Goal: Task Accomplishment & Management: Use online tool/utility

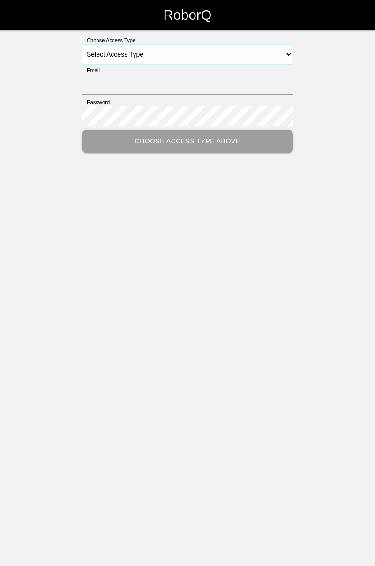
click at [290, 53] on select "Select Access Type Admin Customer Supervisor Worker" at bounding box center [187, 55] width 211 height 20
select select "Worker"
click at [82, 45] on select "Select Access Type Admin Customer Supervisor Worker" at bounding box center [187, 55] width 211 height 20
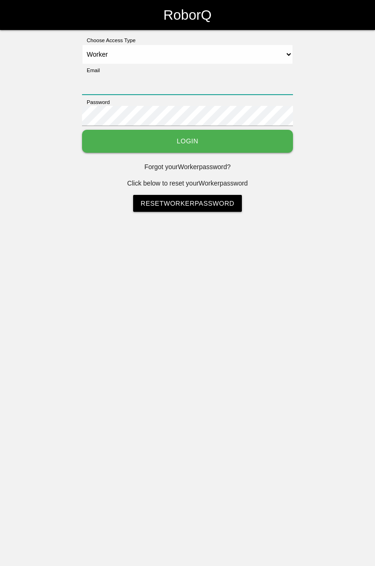
click at [169, 75] on input "Email" at bounding box center [187, 85] width 211 height 20
type input "[PERSON_NAME][EMAIL_ADDRESS][DOMAIN_NAME]"
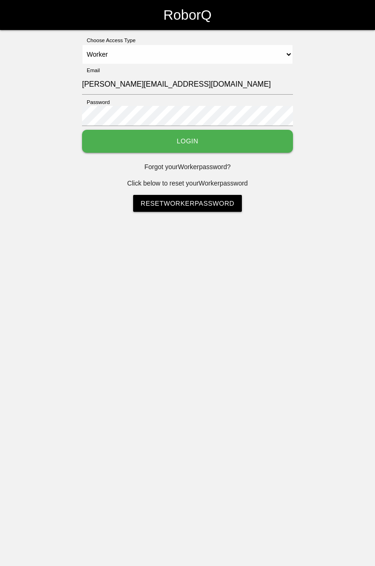
click at [82, 130] on button "Login" at bounding box center [187, 141] width 211 height 23
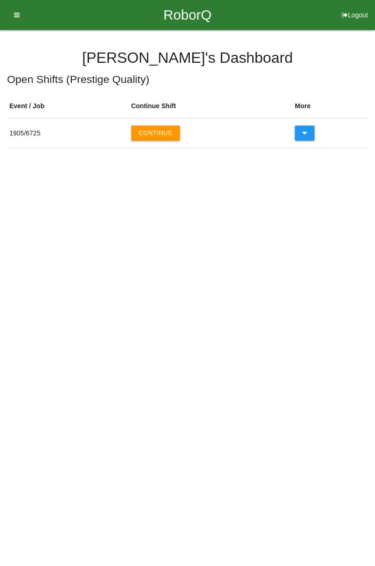
click at [163, 130] on button "Continue" at bounding box center [155, 133] width 49 height 15
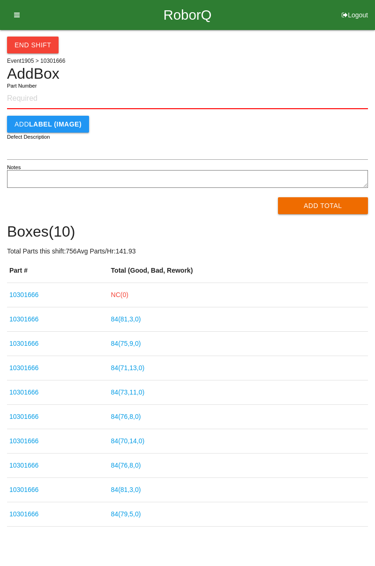
click at [128, 295] on link "NC( 0 )" at bounding box center [119, 294] width 17 height 7
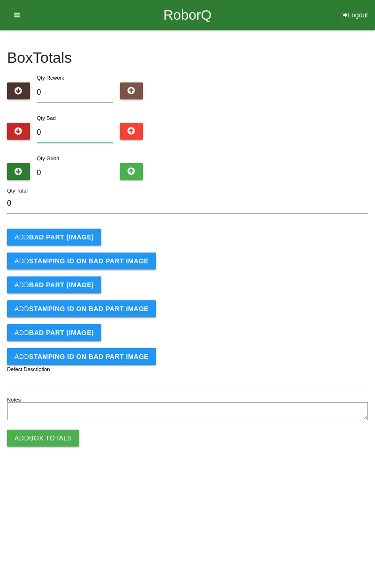
click at [89, 130] on input "0" at bounding box center [75, 133] width 76 height 20
type input "9"
click at [73, 233] on b "BAD PART (IMAGE)" at bounding box center [61, 236] width 65 height 7
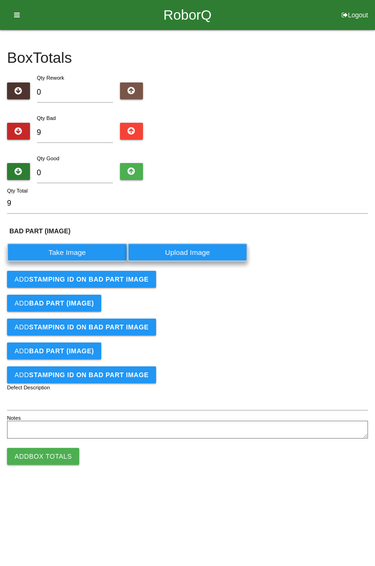
click at [81, 250] on label "Take Image" at bounding box center [67, 252] width 120 height 18
click at [0, 0] on \(IMAGE\) "Take Image" at bounding box center [0, 0] width 0 height 0
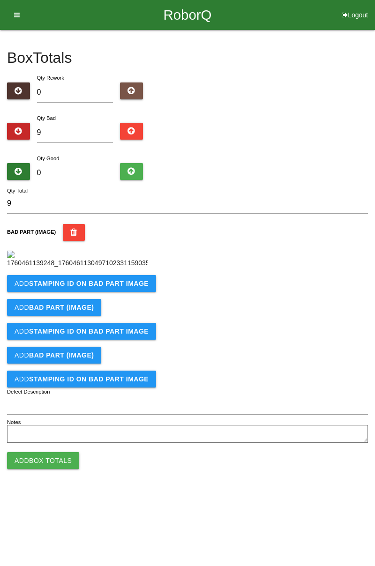
click at [114, 292] on button "Add STAMPING ID on BAD PART Image" at bounding box center [81, 283] width 149 height 17
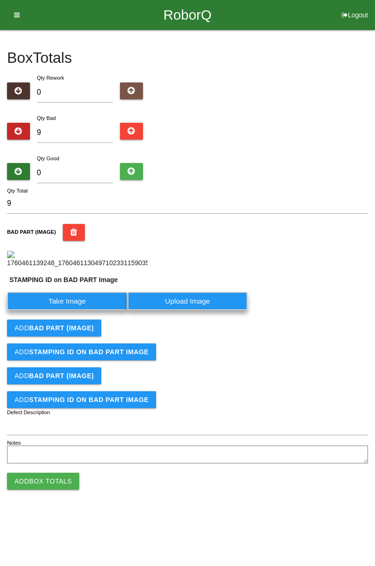
click at [90, 310] on label "Take Image" at bounding box center [67, 301] width 120 height 18
click at [0, 0] on PART "Take Image" at bounding box center [0, 0] width 0 height 0
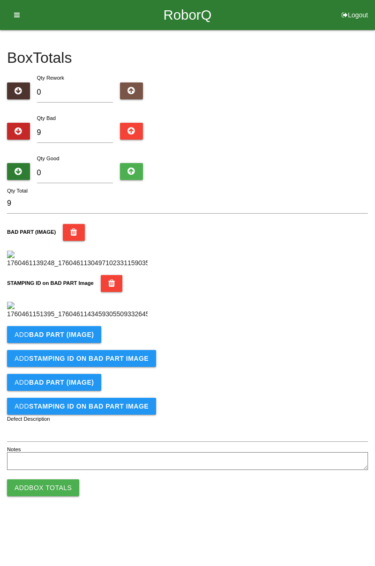
scroll to position [206, 0]
click at [87, 343] on button "Add BAD PART (IMAGE)" at bounding box center [54, 334] width 94 height 17
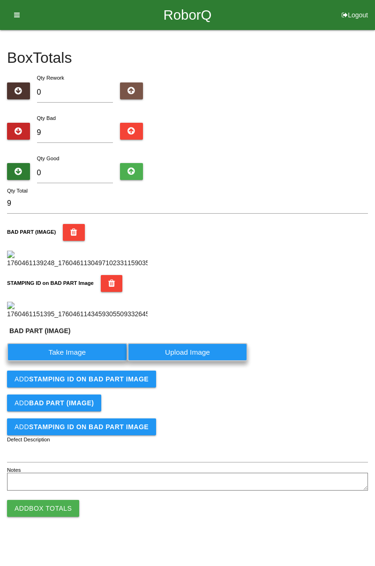
click at [91, 361] on label "Take Image" at bounding box center [67, 352] width 120 height 18
click at [0, 0] on \(IMAGE\) "Take Image" at bounding box center [0, 0] width 0 height 0
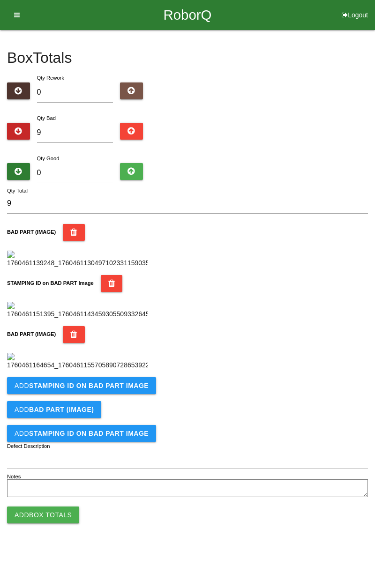
scroll to position [360, 0]
click at [112, 394] on button "Add STAMPING ID on BAD PART Image" at bounding box center [81, 385] width 149 height 17
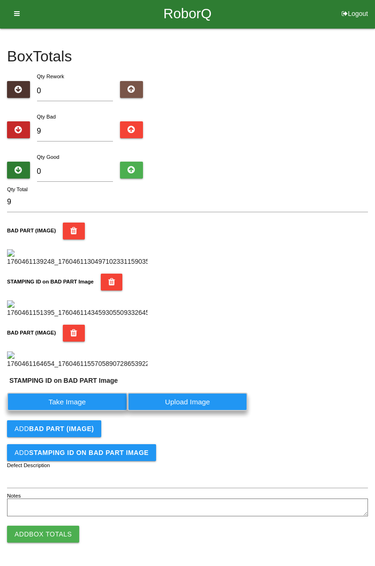
click at [101, 411] on label "Take Image" at bounding box center [67, 402] width 120 height 18
click at [0, 0] on PART "Take Image" at bounding box center [0, 0] width 0 height 0
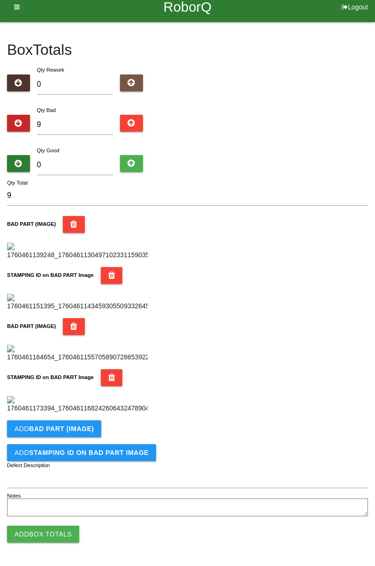
scroll to position [514, 0]
click at [93, 431] on button "Add BAD PART (IMAGE)" at bounding box center [54, 428] width 94 height 17
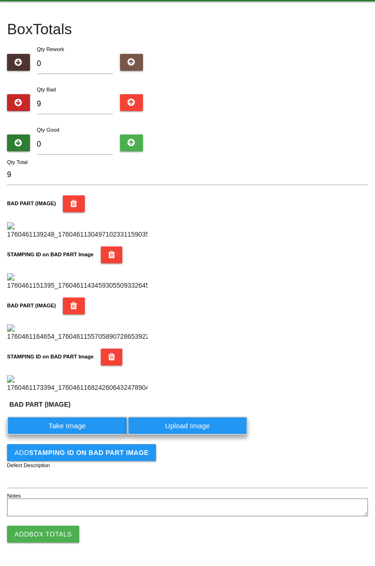
click at [83, 435] on label "Take Image" at bounding box center [67, 426] width 120 height 18
click at [0, 0] on \(IMAGE\) "Take Image" at bounding box center [0, 0] width 0 height 0
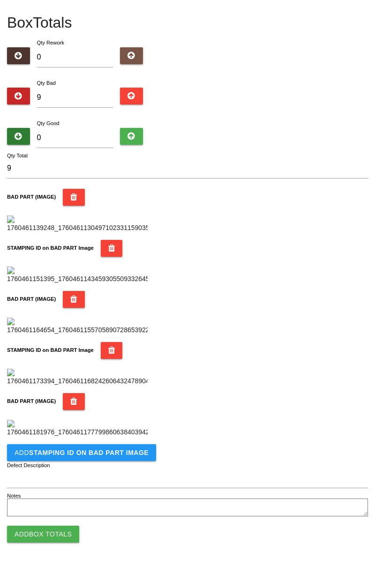
scroll to position [667, 0]
click at [121, 453] on b "STAMPING ID on BAD PART Image" at bounding box center [88, 452] width 119 height 7
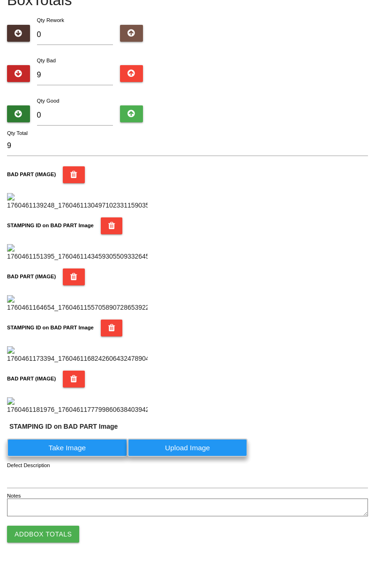
click at [92, 457] on label "Take Image" at bounding box center [67, 448] width 120 height 18
click at [0, 0] on PART "Take Image" at bounding box center [0, 0] width 0 height 0
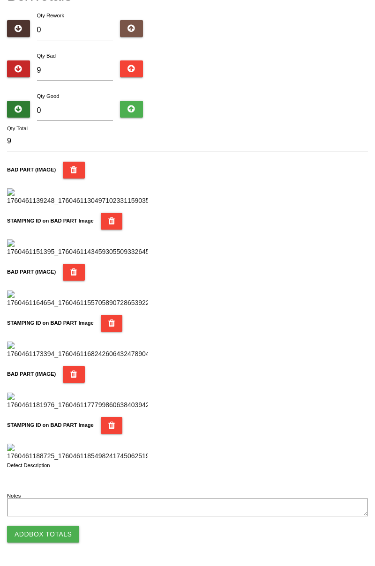
scroll to position [821, 0]
click at [66, 536] on button "Add Box Totals" at bounding box center [43, 534] width 72 height 17
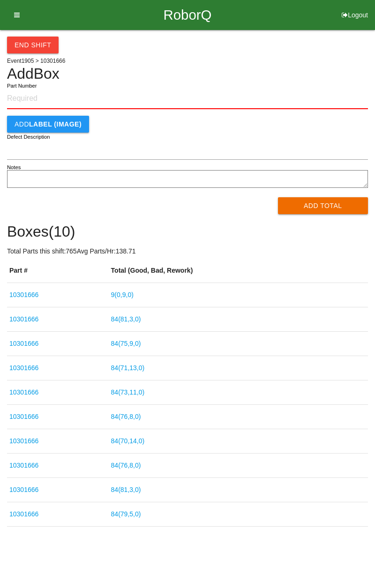
click at [134, 297] on link "9 ( 0 , 9 , 0 )" at bounding box center [122, 294] width 22 height 7
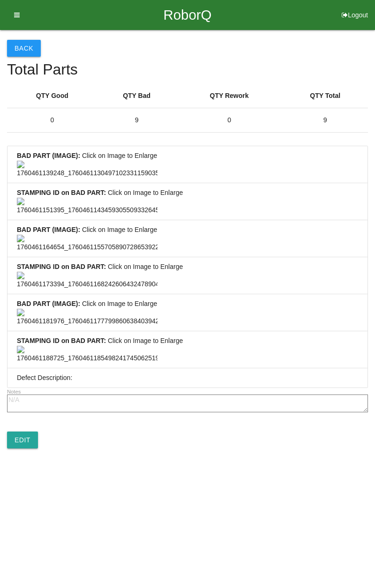
scroll to position [697, 0]
click at [30, 448] on link "Edit" at bounding box center [22, 440] width 31 height 17
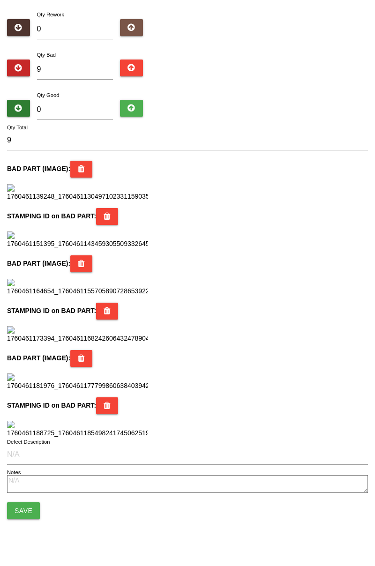
scroll to position [832, 0]
click at [34, 514] on button "Save" at bounding box center [23, 510] width 33 height 17
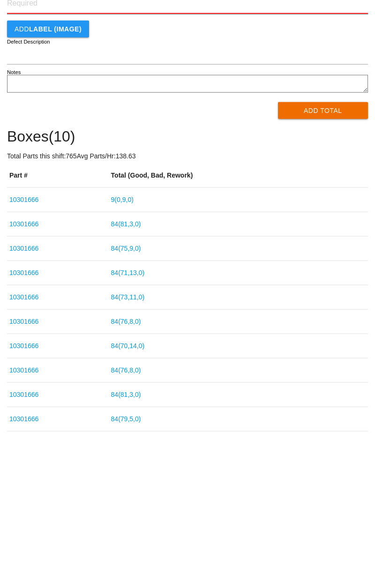
scroll to position [6, 0]
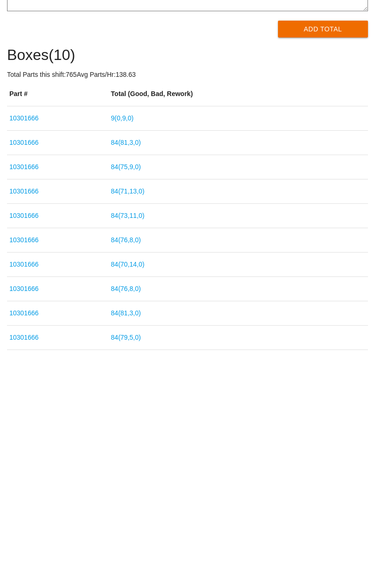
click at [132, 290] on link "9 ( 0 , 9 , 0 )" at bounding box center [122, 288] width 22 height 7
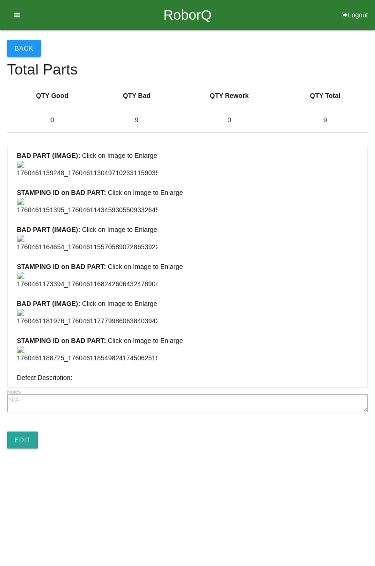
scroll to position [697, 0]
click at [23, 448] on link "Edit" at bounding box center [22, 440] width 31 height 17
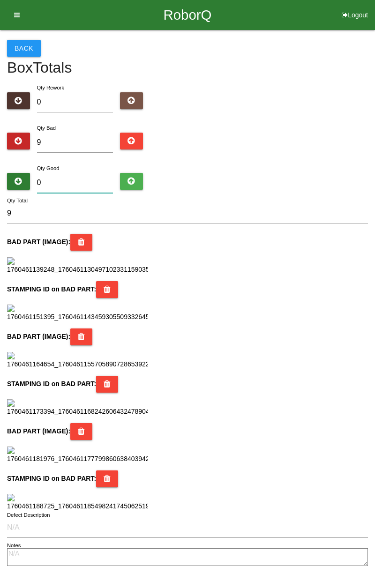
click at [84, 173] on input "0" at bounding box center [75, 183] width 76 height 20
type input "7"
type input "16"
type input "75"
type input "84"
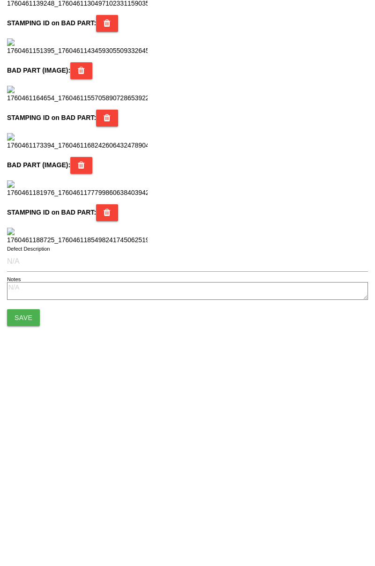
scroll to position [832, 0]
type input "75"
click at [26, 507] on button "Save" at bounding box center [23, 510] width 33 height 17
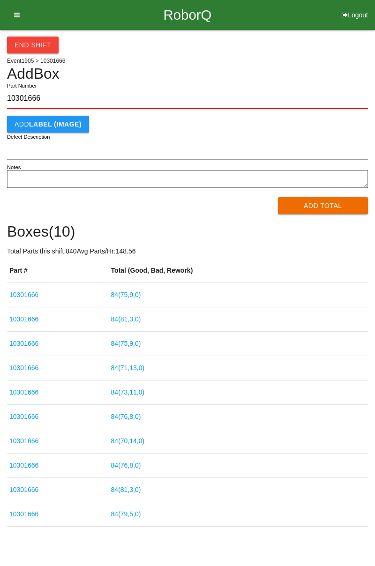
type input "10301666"
click at [323, 209] on button "Add Total" at bounding box center [323, 205] width 90 height 17
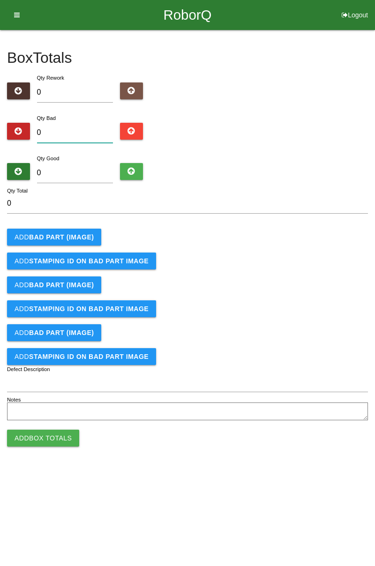
click at [89, 130] on input "0" at bounding box center [75, 133] width 76 height 20
type input "4"
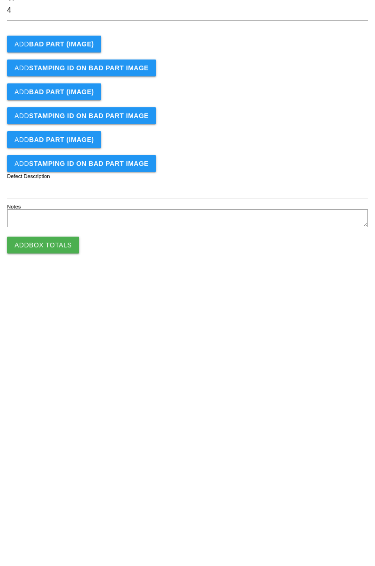
type input "4"
click at [53, 436] on button "Add Box Totals" at bounding box center [43, 438] width 72 height 17
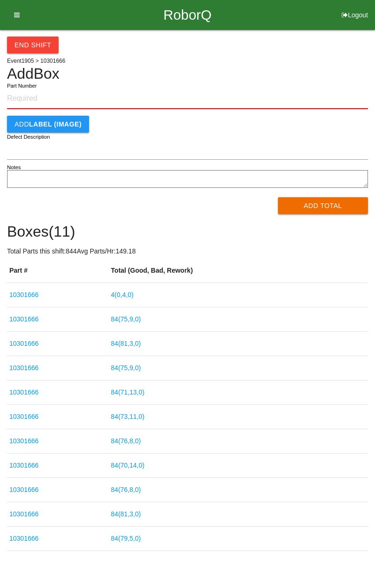
click at [132, 293] on link "4 ( 0 , 4 , 0 )" at bounding box center [122, 294] width 22 height 7
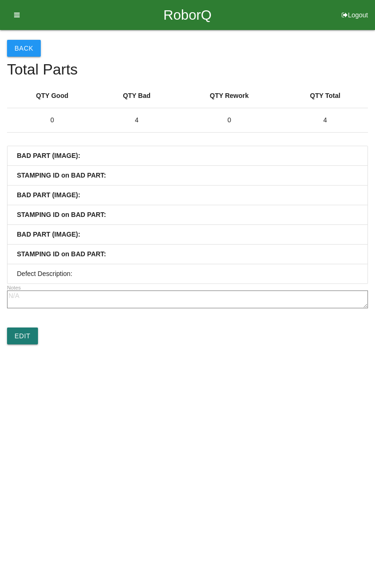
click at [30, 336] on link "Edit" at bounding box center [22, 336] width 31 height 17
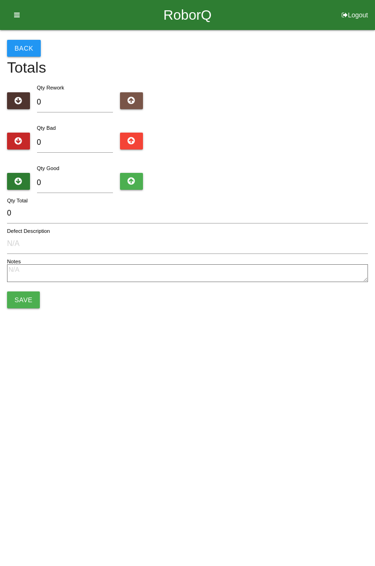
type input "4"
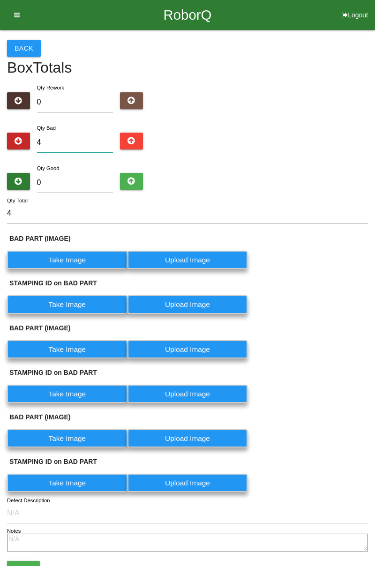
click at [64, 139] on input "4" at bounding box center [75, 143] width 76 height 20
type input "0"
type input "7"
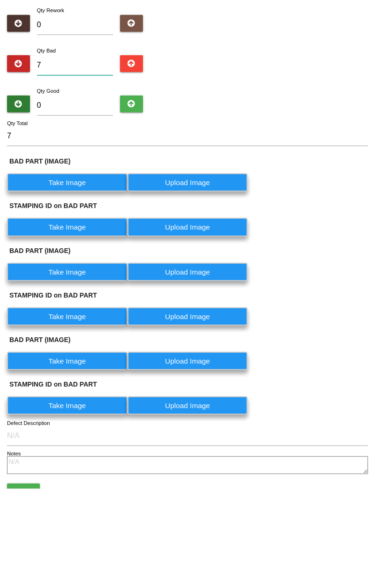
scroll to position [58, 0]
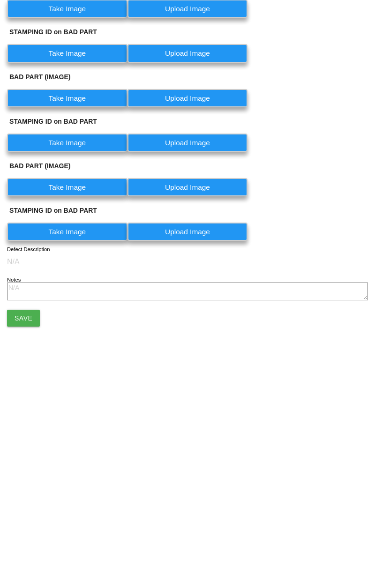
type input "7"
click at [24, 516] on button "Save" at bounding box center [23, 511] width 33 height 17
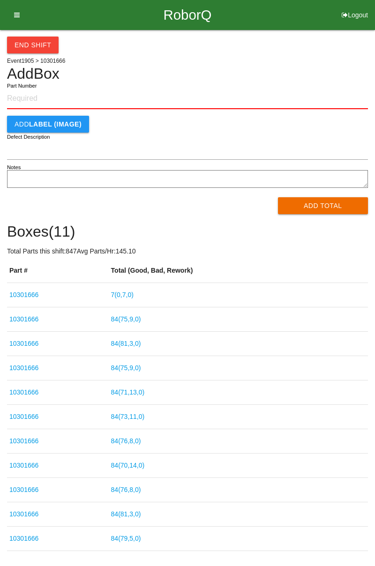
click at [134, 293] on link "7 ( 0 , 7 , 0 )" at bounding box center [122, 294] width 22 height 7
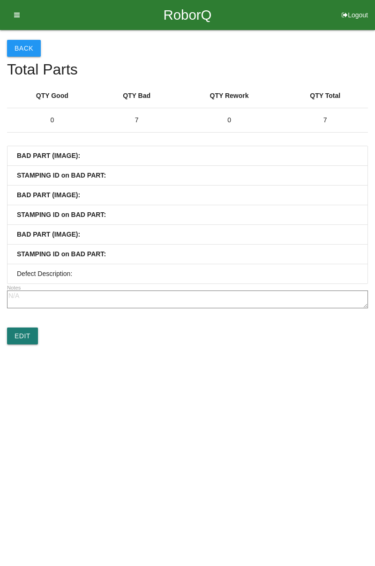
click at [21, 335] on link "Edit" at bounding box center [22, 336] width 31 height 17
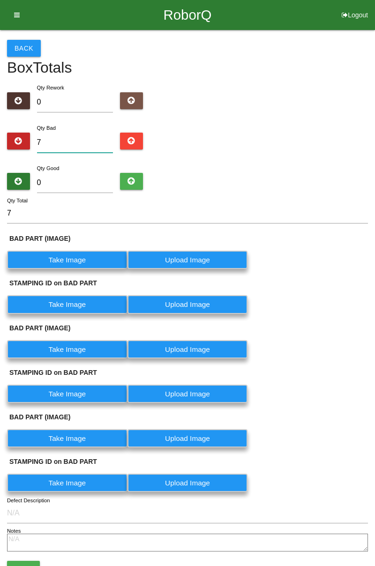
click at [70, 139] on input "7" at bounding box center [75, 143] width 76 height 20
type input "0"
type input "1"
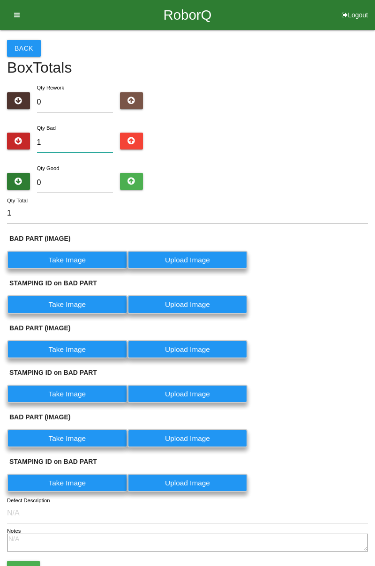
type input "18"
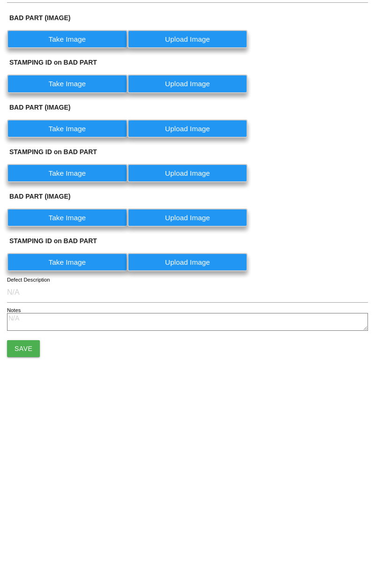
scroll to position [58, 0]
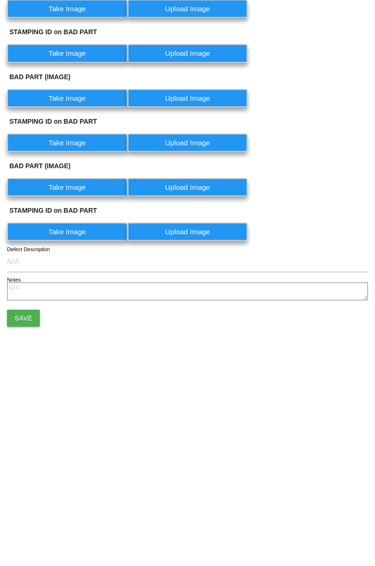
type input "18"
click at [32, 511] on button "Save" at bounding box center [23, 511] width 33 height 17
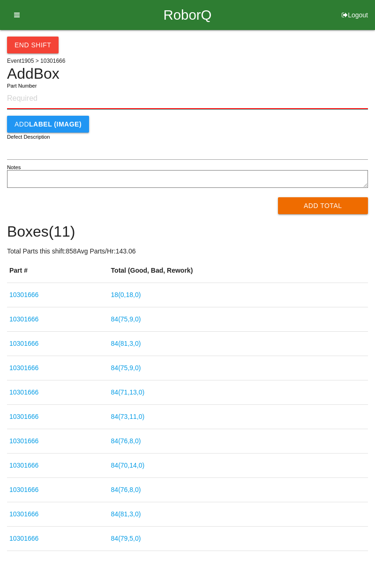
click at [43, 97] on input "Part Number" at bounding box center [187, 99] width 361 height 21
click at [137, 296] on link "18 ( 0 , 18 , 0 )" at bounding box center [126, 294] width 30 height 7
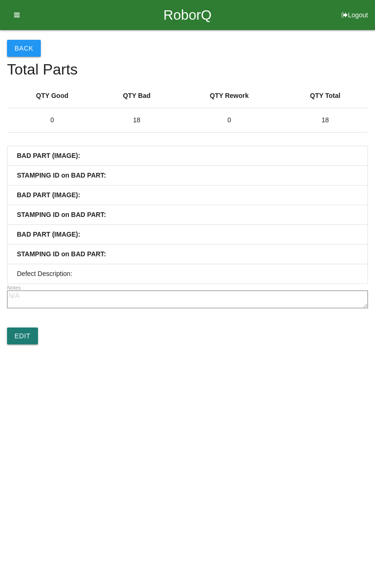
click at [30, 335] on link "Edit" at bounding box center [22, 336] width 31 height 17
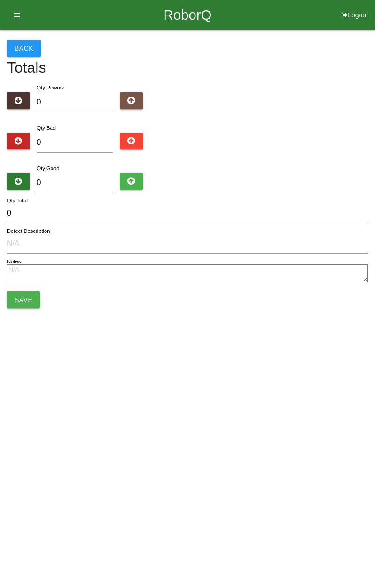
type input "18"
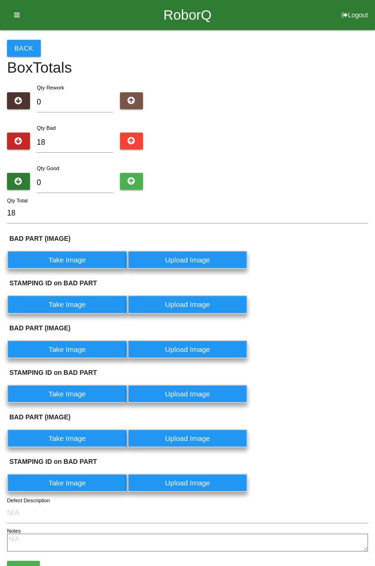
click at [83, 256] on label "Take Image" at bounding box center [67, 260] width 120 height 18
click at [0, 0] on \(IMAGE\) "Take Image" at bounding box center [0, 0] width 0 height 0
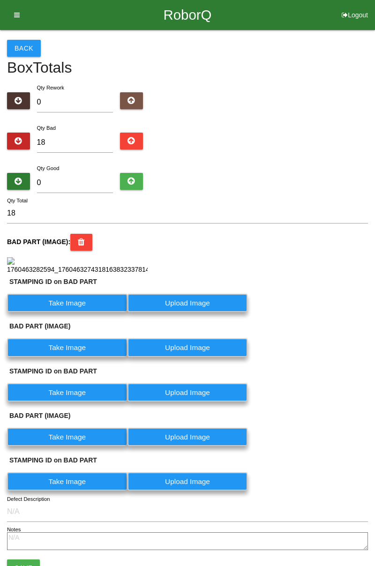
click at [82, 312] on label "Take Image" at bounding box center [67, 303] width 120 height 18
click at [0, 0] on PART "Take Image" at bounding box center [0, 0] width 0 height 0
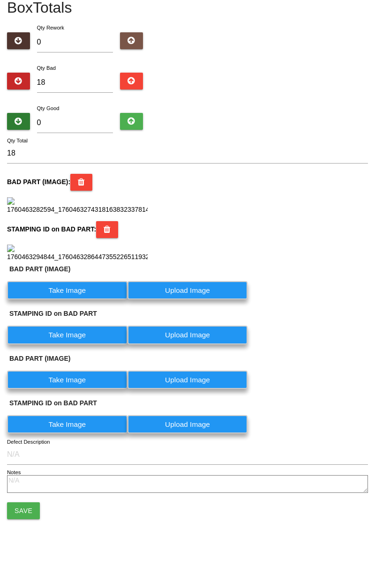
scroll to position [313, 0]
click at [89, 292] on label "Take Image" at bounding box center [67, 290] width 120 height 18
click at [0, 0] on \(IMAGE\) "Take Image" at bounding box center [0, 0] width 0 height 0
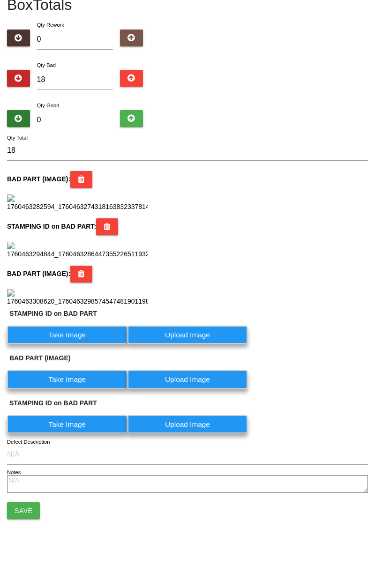
scroll to position [431, 0]
click at [83, 344] on label "Take Image" at bounding box center [67, 335] width 120 height 18
click at [0, 0] on PART "Take Image" at bounding box center [0, 0] width 0 height 0
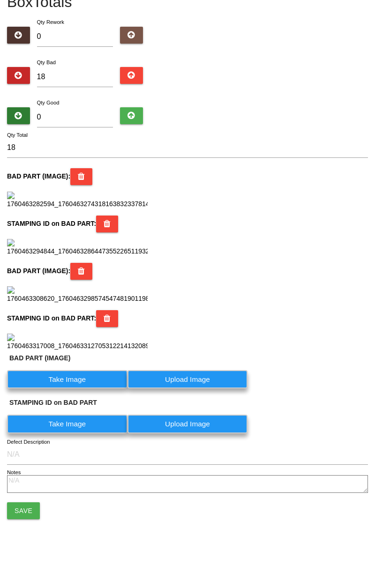
scroll to position [560, 0]
click at [81, 388] on label "Take Image" at bounding box center [67, 379] width 120 height 18
click at [0, 0] on \(IMAGE\) "Take Image" at bounding box center [0, 0] width 0 height 0
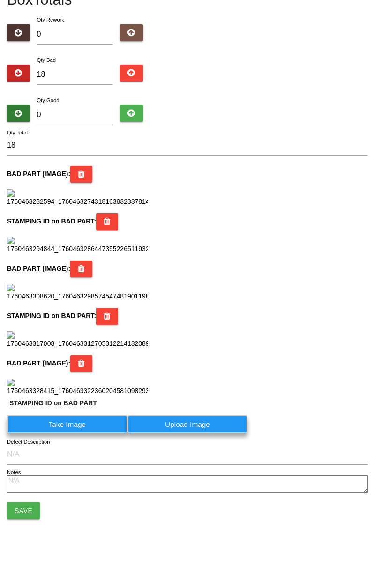
scroll to position [690, 0]
click at [90, 433] on label "Take Image" at bounding box center [67, 424] width 120 height 18
click at [0, 0] on PART "Take Image" at bounding box center [0, 0] width 0 height 0
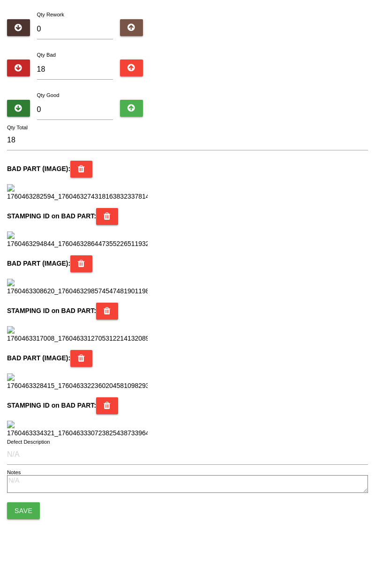
scroll to position [0, 0]
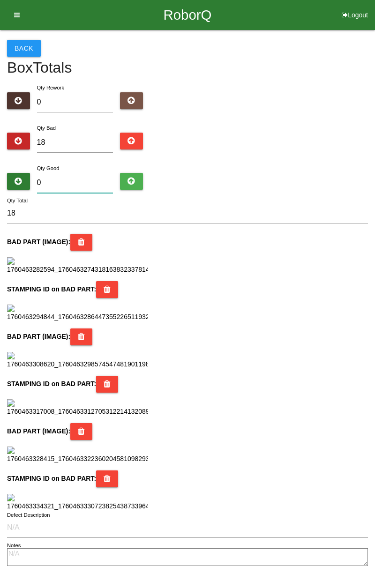
click at [77, 180] on input "0" at bounding box center [75, 183] width 76 height 20
type input "6"
type input "24"
type input "68"
type input "86"
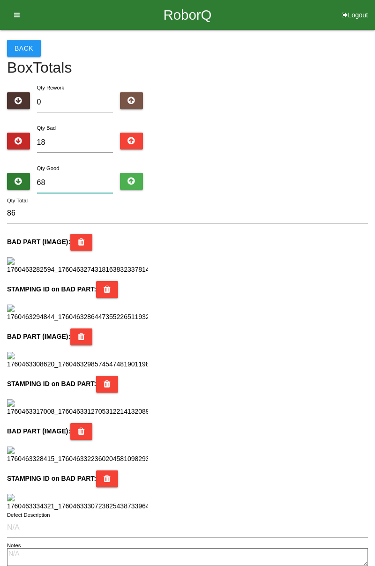
type input "6"
type input "24"
type input "66"
type input "84"
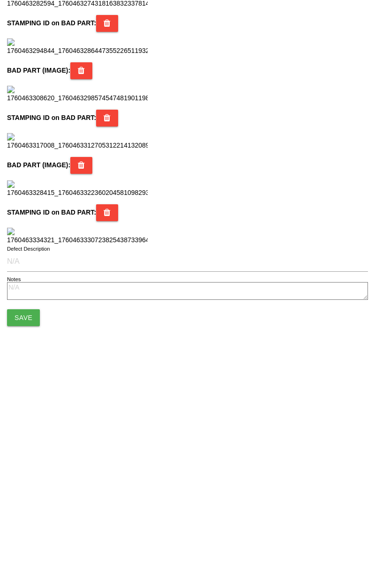
scroll to position [832, 0]
type input "66"
click at [30, 517] on button "Save" at bounding box center [23, 510] width 33 height 17
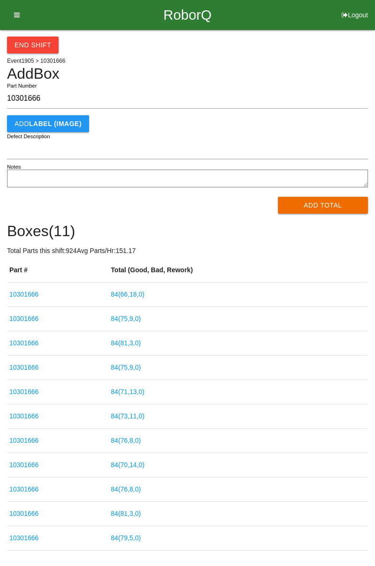
type input "10301666"
click at [312, 206] on button "Add Total" at bounding box center [323, 205] width 90 height 17
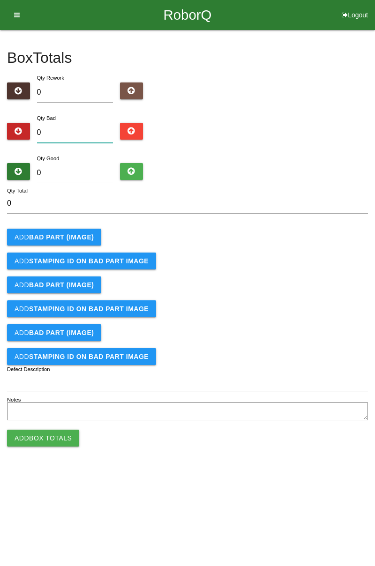
click at [79, 137] on input "0" at bounding box center [75, 133] width 76 height 20
type input "3"
type input "0"
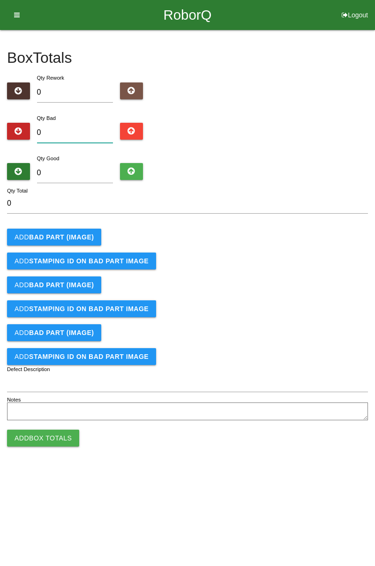
type input "7"
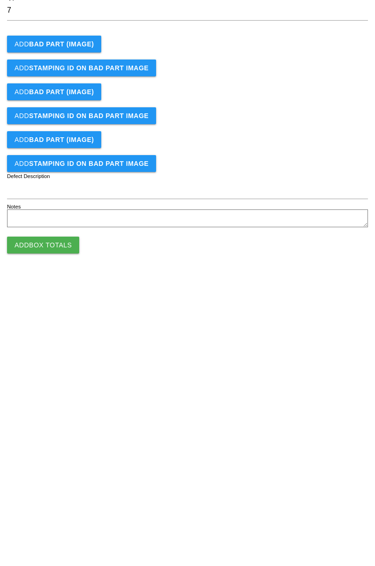
type input "7"
click at [52, 439] on button "Add Box Totals" at bounding box center [43, 438] width 72 height 17
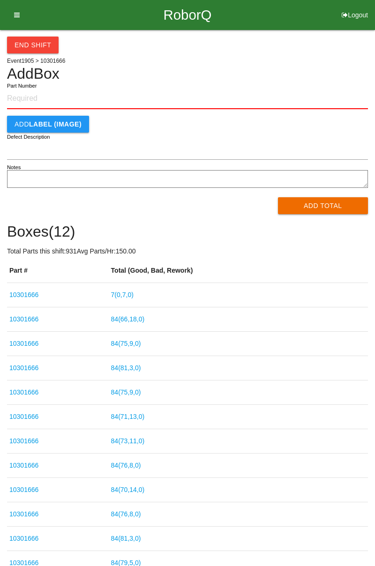
click at [134, 297] on link "7 ( 0 , 7 , 0 )" at bounding box center [122, 294] width 22 height 7
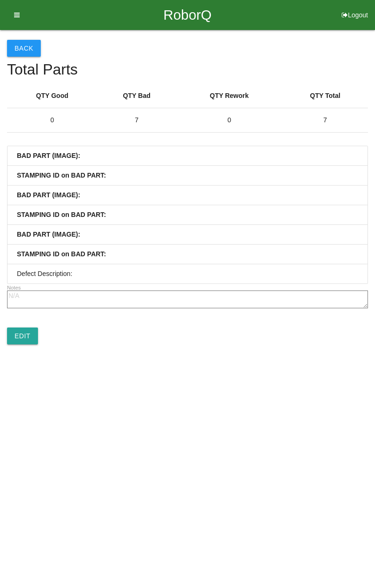
click at [20, 334] on link "Edit" at bounding box center [22, 336] width 31 height 17
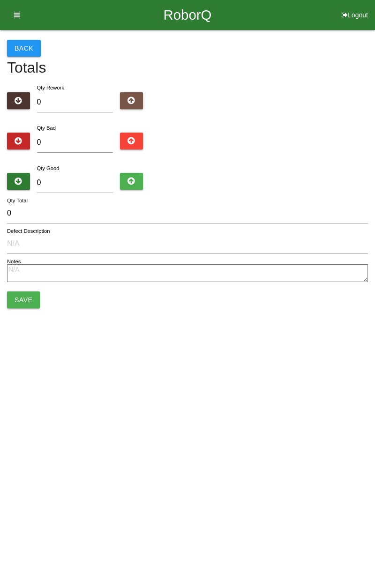
type input "7"
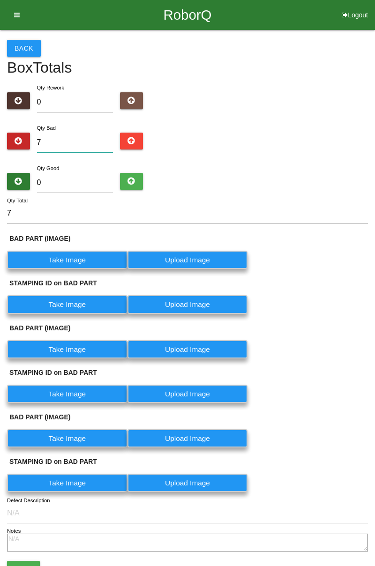
click at [81, 146] on input "7" at bounding box center [75, 143] width 76 height 20
type input "0"
type input "1"
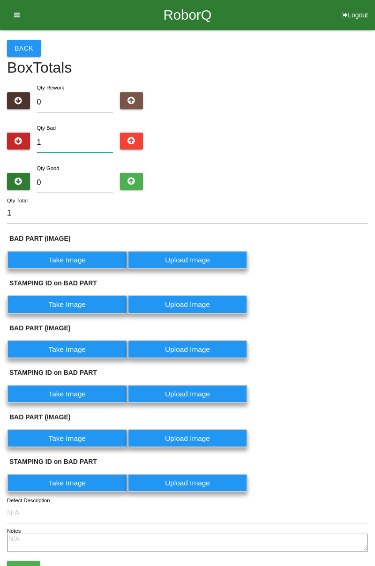
type input "10"
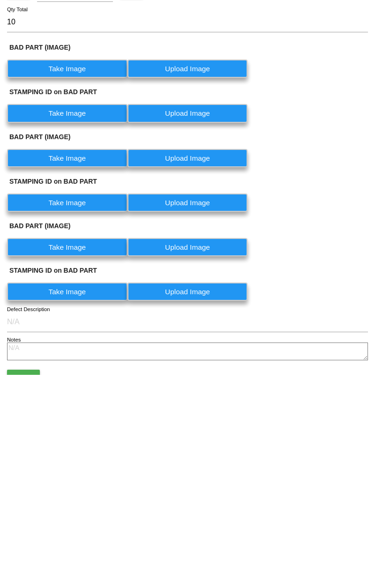
scroll to position [58, 0]
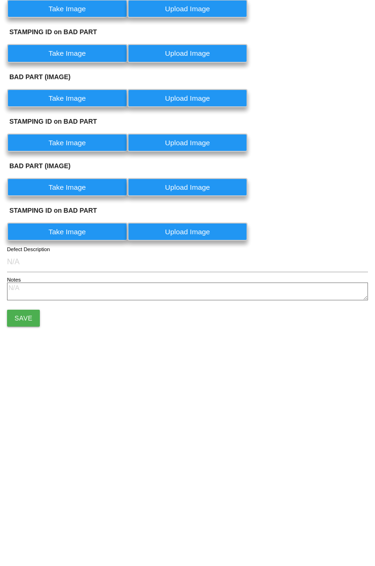
type input "10"
click at [28, 508] on button "Save" at bounding box center [23, 511] width 33 height 17
